Goal: Task Accomplishment & Management: Manage account settings

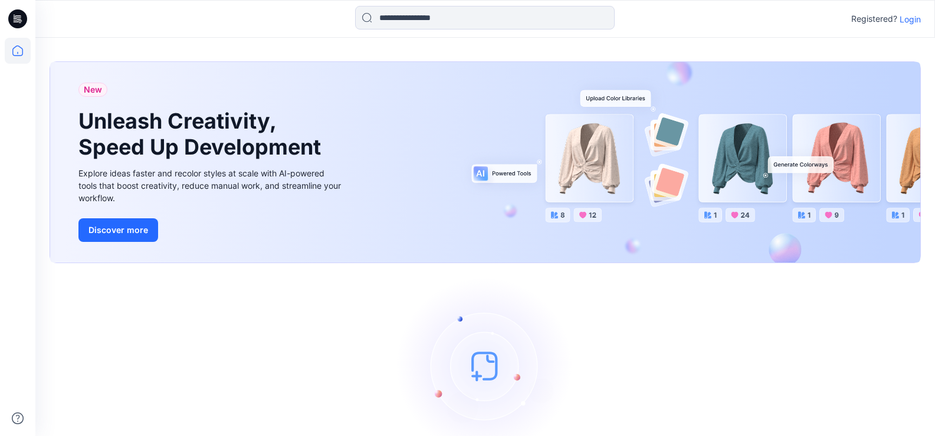
click at [909, 18] on p "Login" at bounding box center [910, 19] width 21 height 12
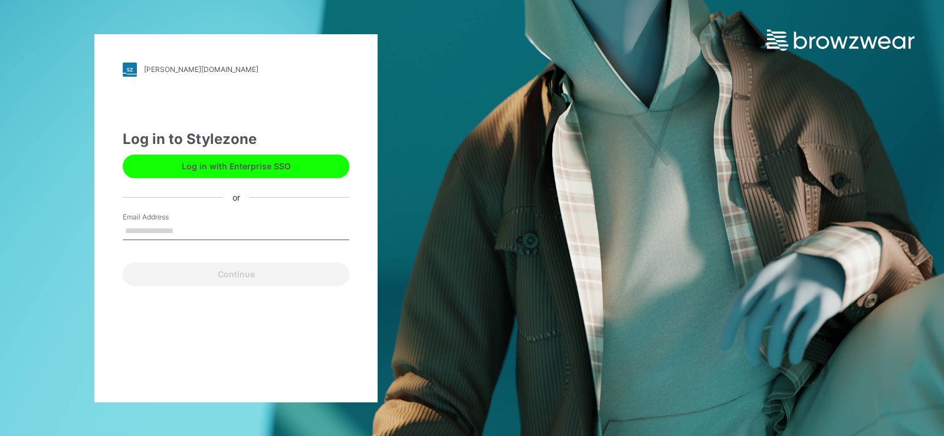
type input "**********"
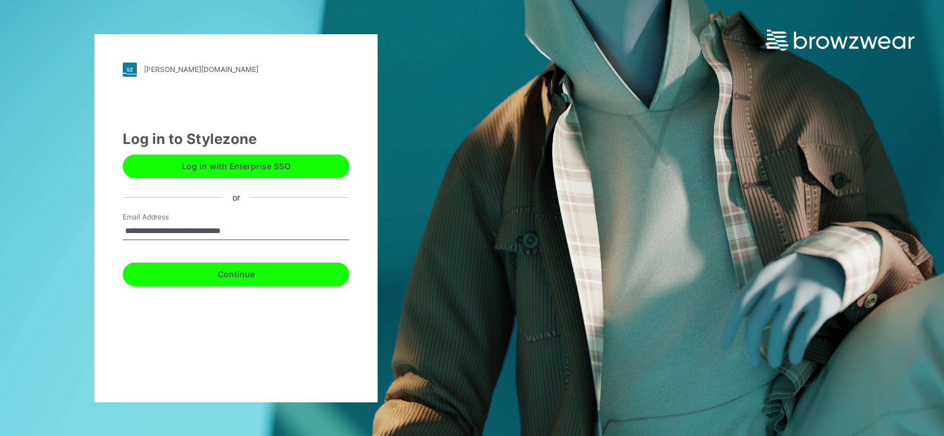
click at [241, 277] on button "Continue" at bounding box center [236, 275] width 227 height 24
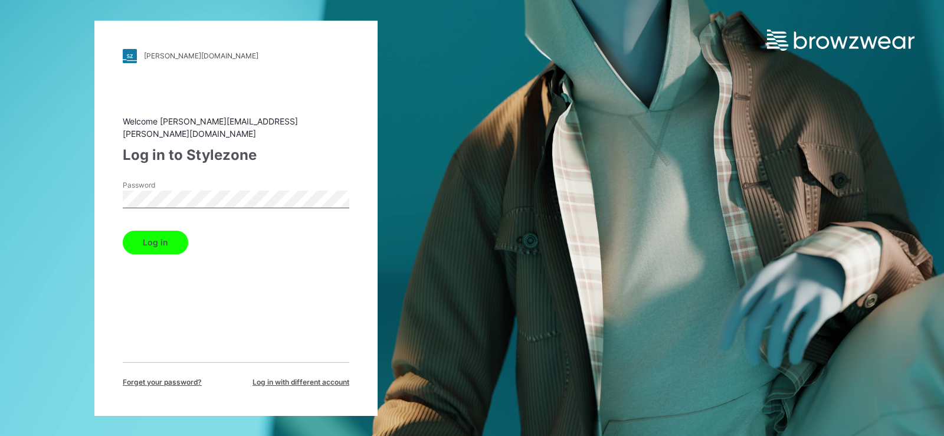
click at [159, 237] on button "Log in" at bounding box center [155, 243] width 65 height 24
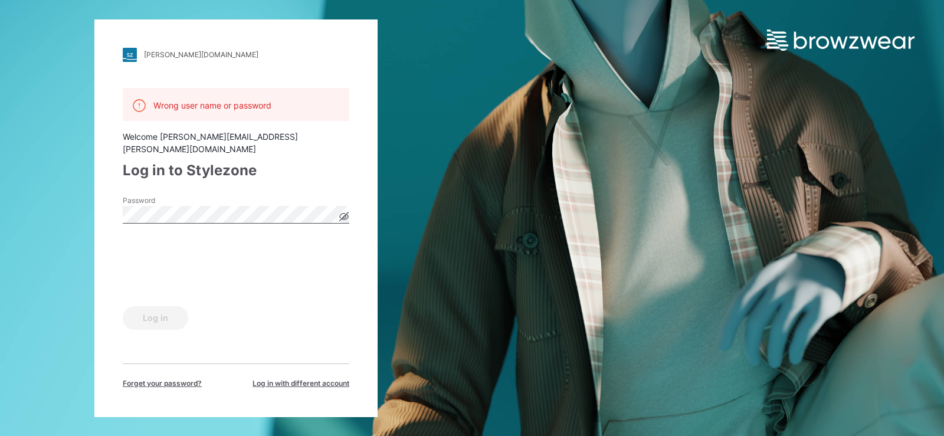
click at [92, 209] on div "[PERSON_NAME][DOMAIN_NAME] Loading... Wrong user name or password Welcome [PERS…" at bounding box center [236, 218] width 472 height 436
click at [143, 315] on button "Log in" at bounding box center [155, 318] width 65 height 24
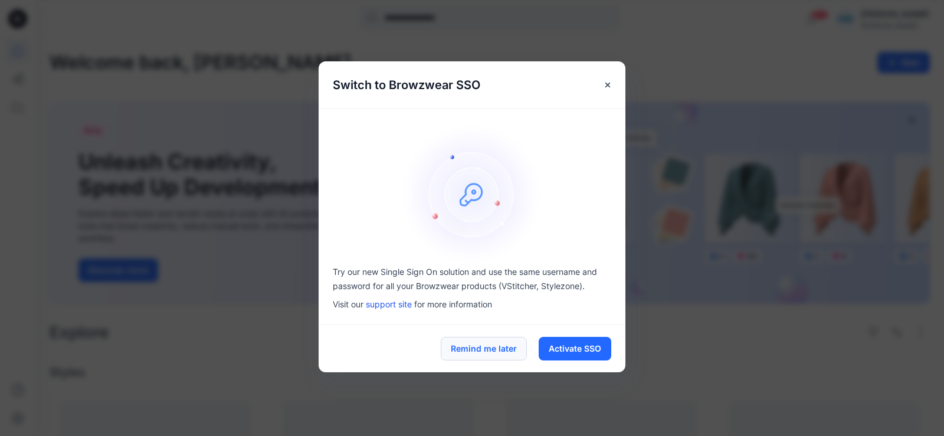
click at [459, 347] on button "Remind me later" at bounding box center [484, 349] width 86 height 24
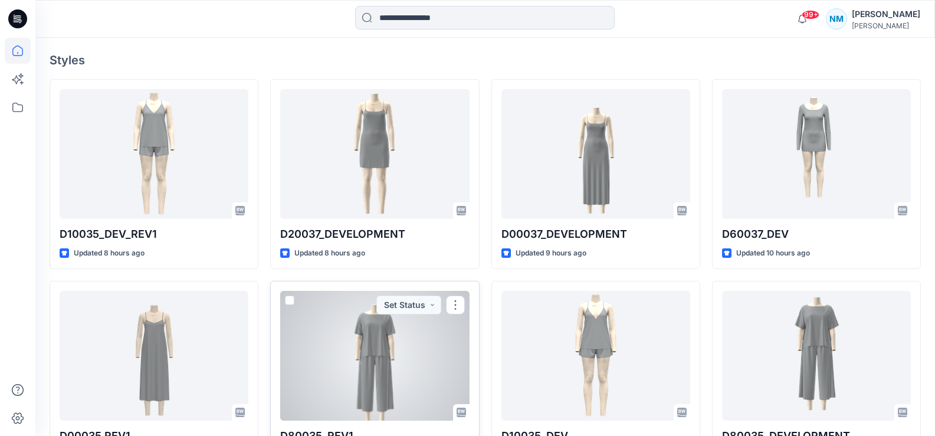
scroll to position [311, 0]
